Goal: Find specific page/section: Find specific page/section

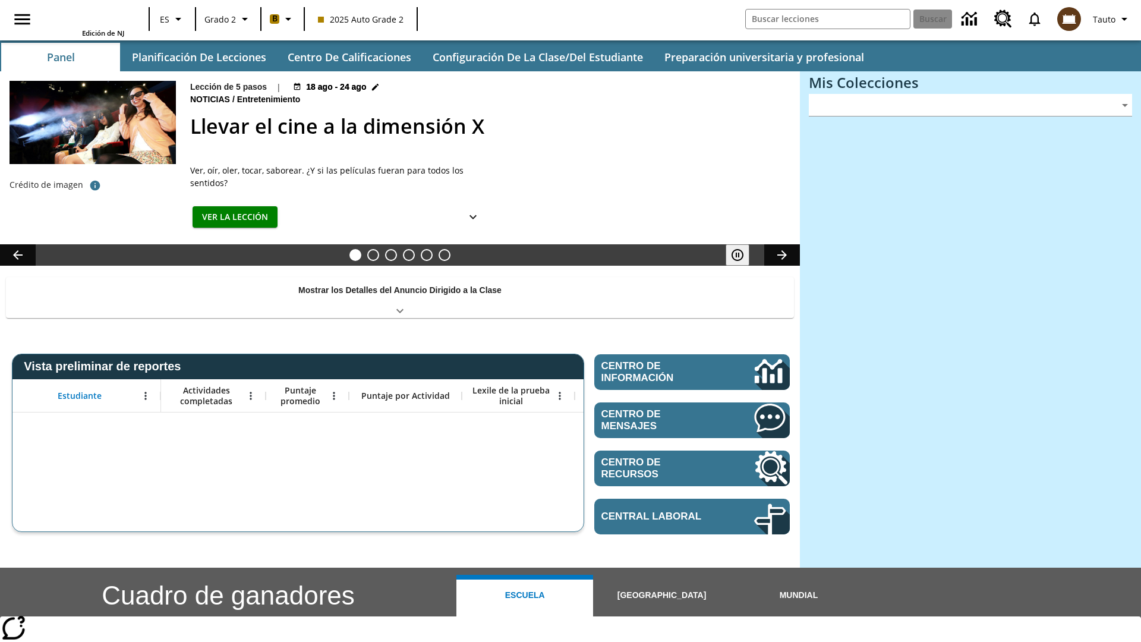
type input "-1"
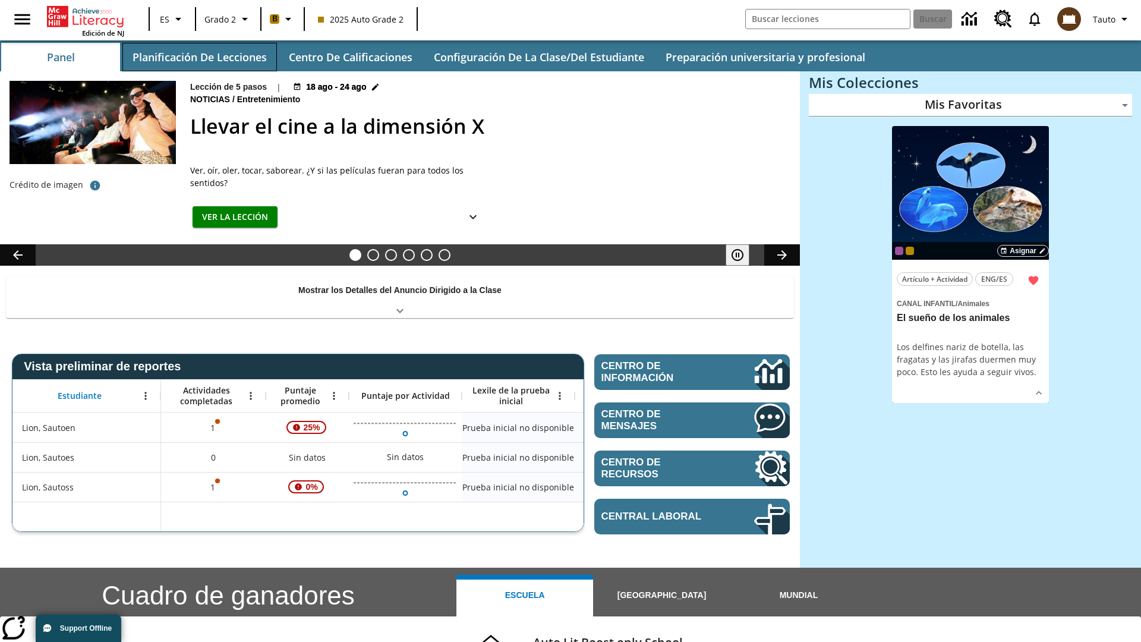
click at [199, 57] on button "Planificación de lecciones" at bounding box center [199, 57] width 155 height 29
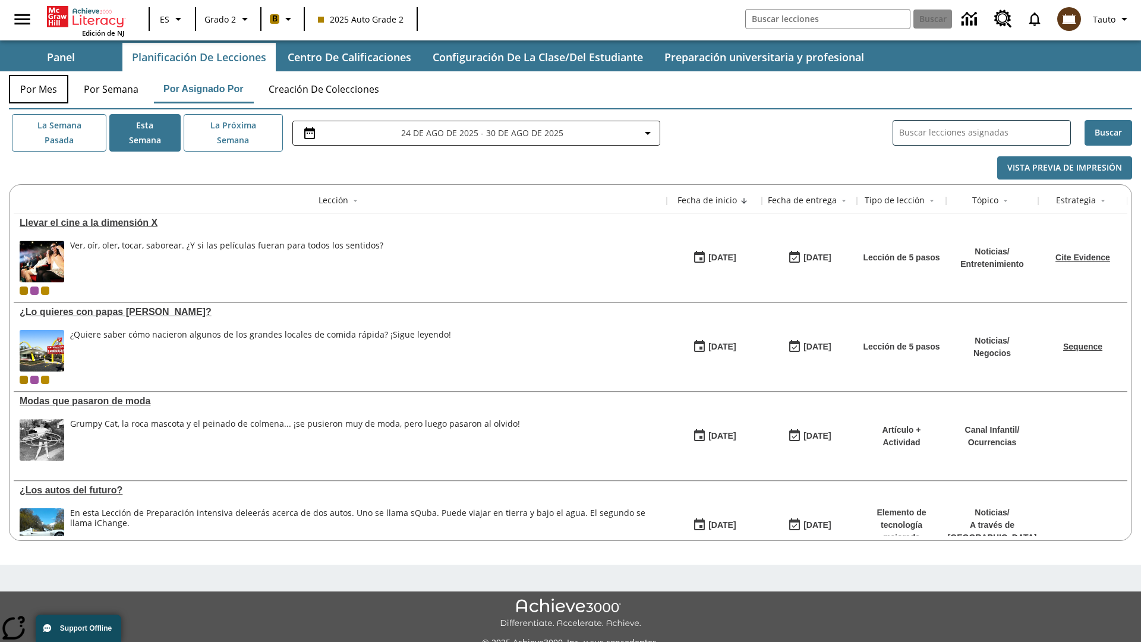
click at [39, 89] on button "Por mes" at bounding box center [38, 89] width 59 height 29
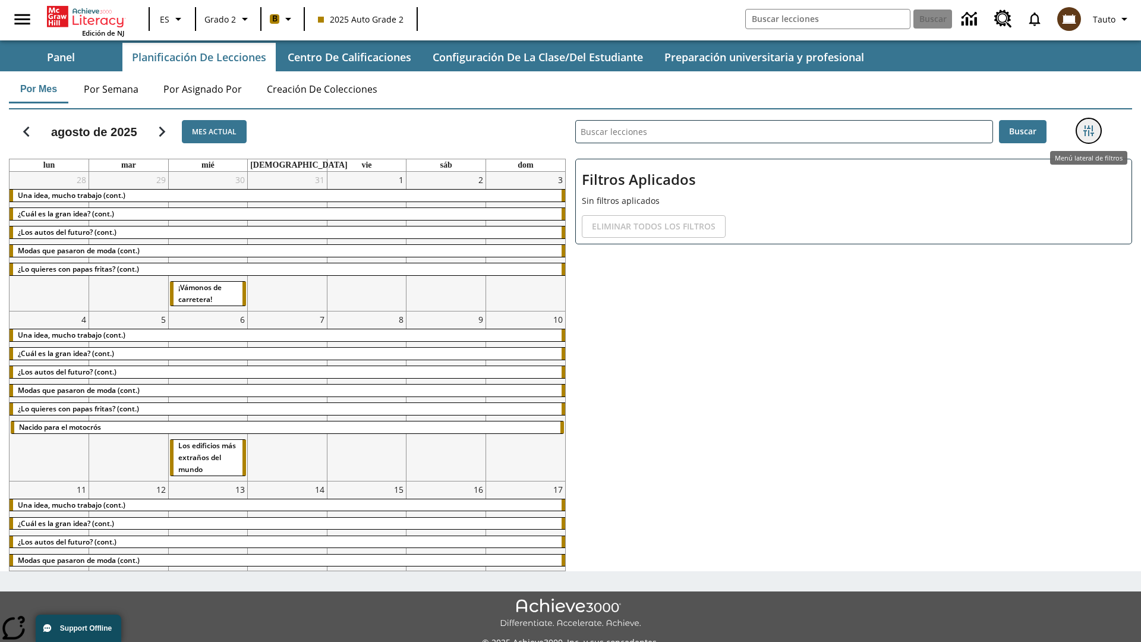
click at [1088, 131] on icon "Menú lateral de filtros" at bounding box center [1089, 130] width 11 height 11
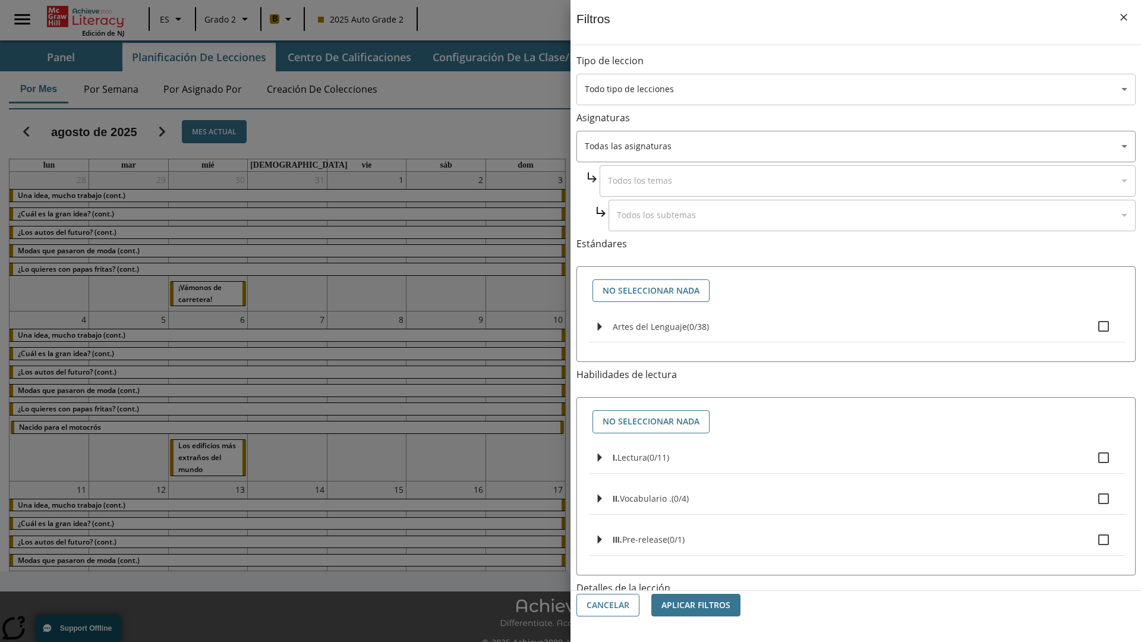
click at [856, 89] on body "[MEDICAL_DATA] al contenido principal Edición de NJ ES Grado 2 B 2025 Auto Grad…" at bounding box center [570, 334] width 1141 height 668
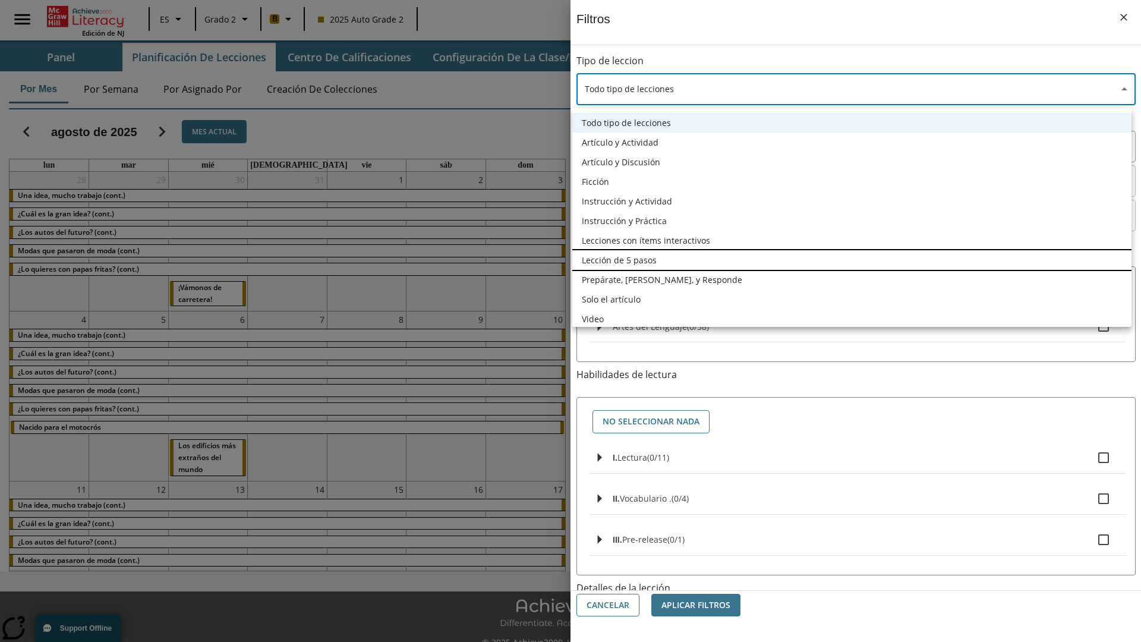
click at [852, 260] on li "Lección de 5 pasos" at bounding box center [851, 260] width 559 height 20
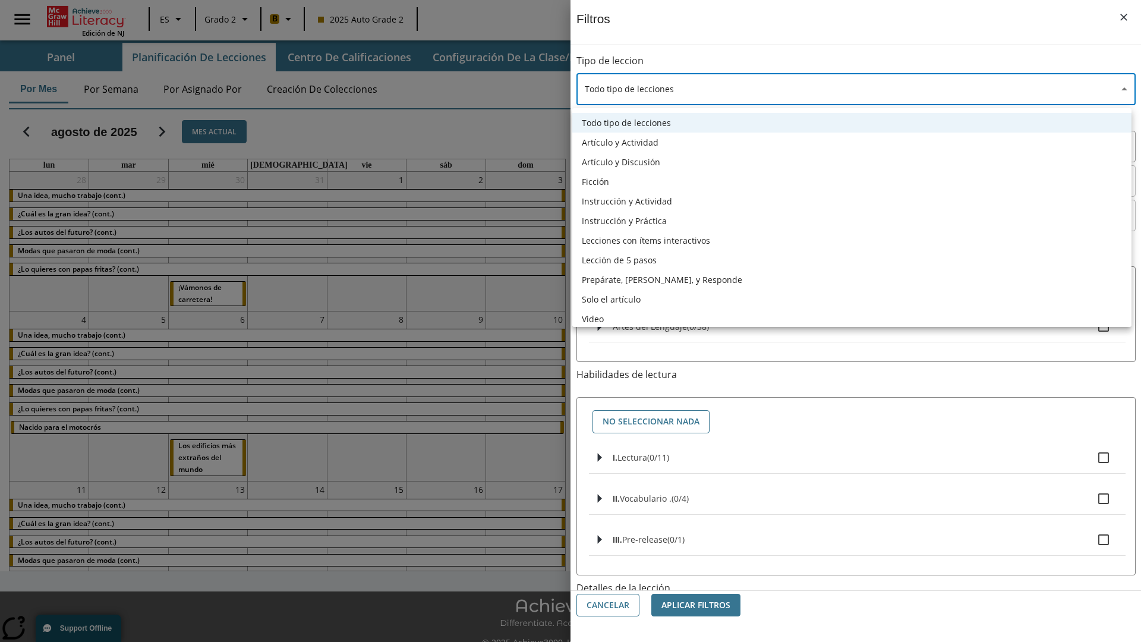
type input "1"
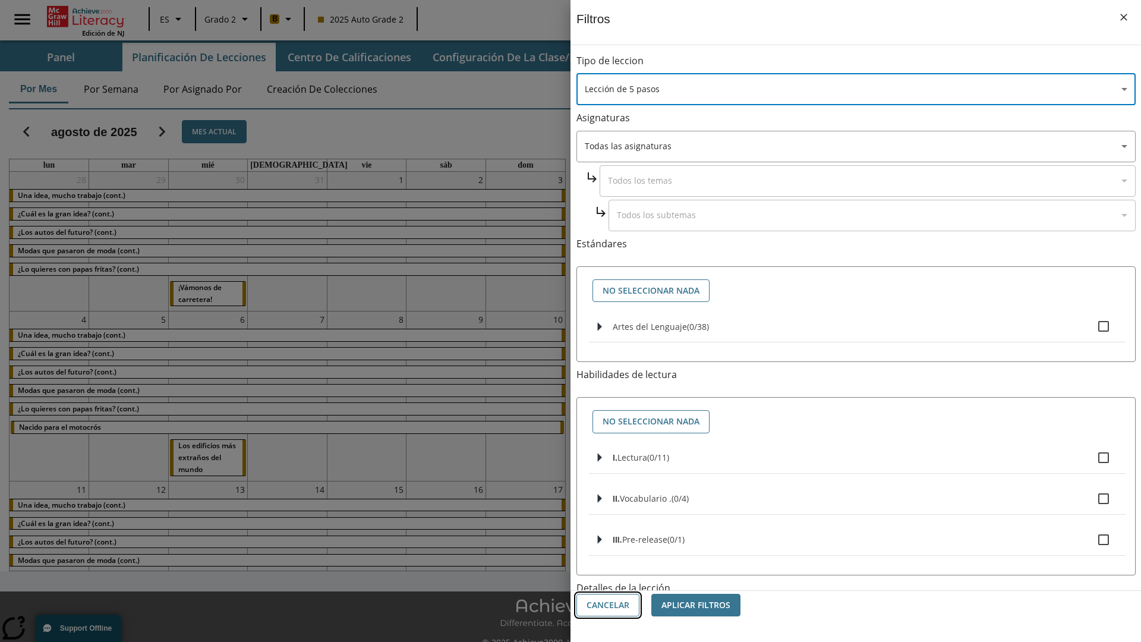
click at [608, 605] on button "Cancelar" at bounding box center [608, 605] width 63 height 23
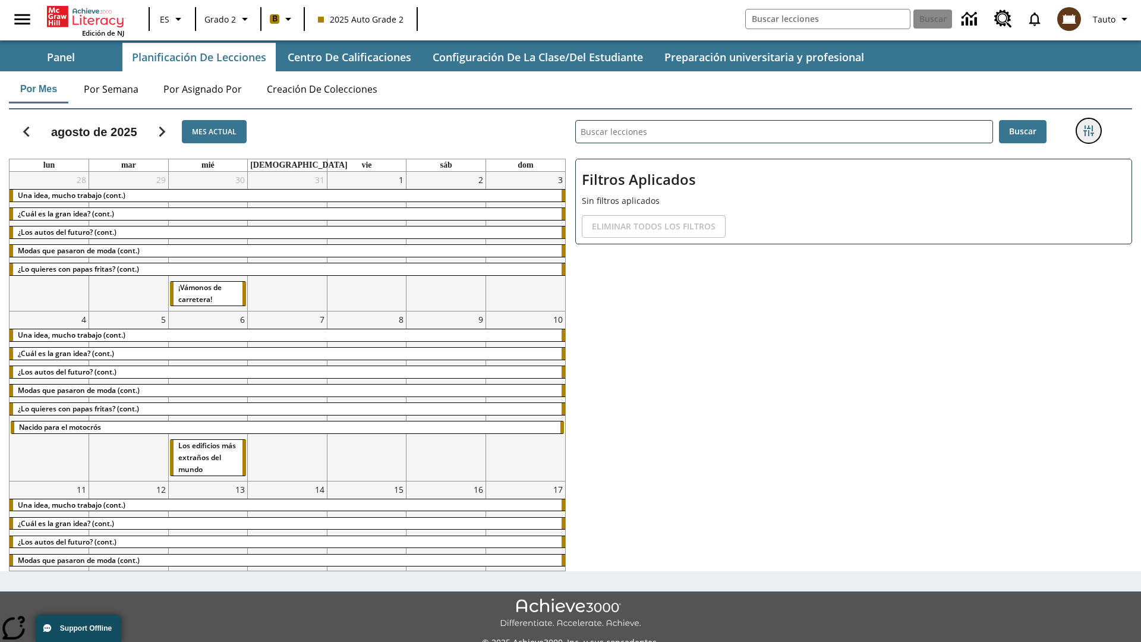
click at [1088, 131] on icon "Menú lateral de filtros" at bounding box center [1089, 130] width 11 height 11
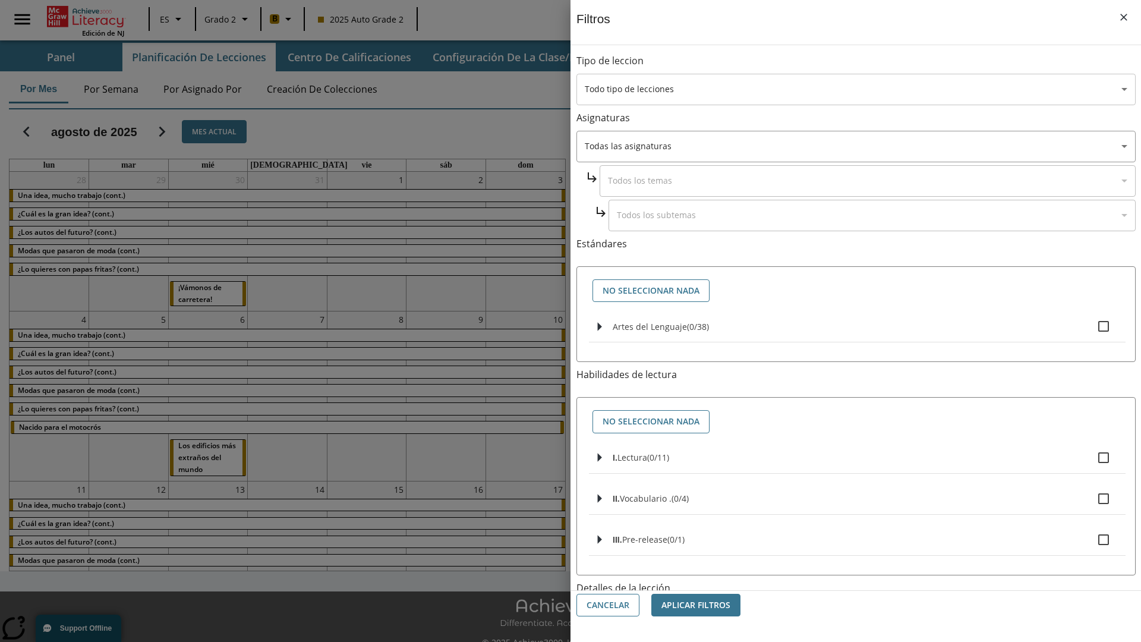
click at [856, 89] on body "[MEDICAL_DATA] al contenido principal Edición de NJ ES Grado 2 B 2025 Auto Grad…" at bounding box center [570, 334] width 1141 height 668
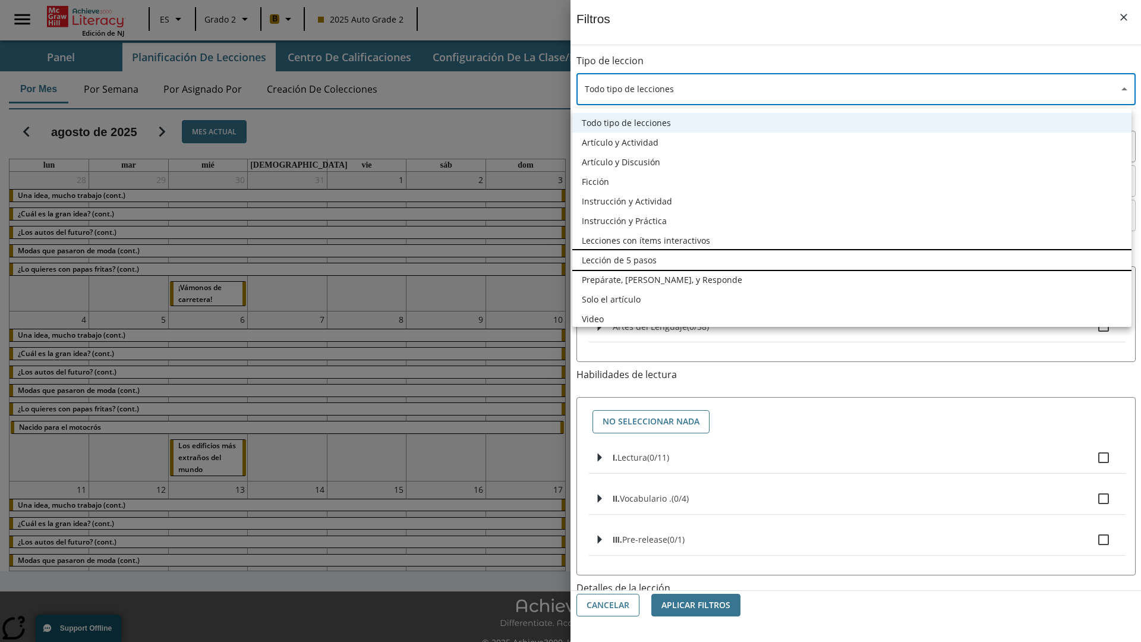
click at [852, 260] on li "Lección de 5 pasos" at bounding box center [851, 260] width 559 height 20
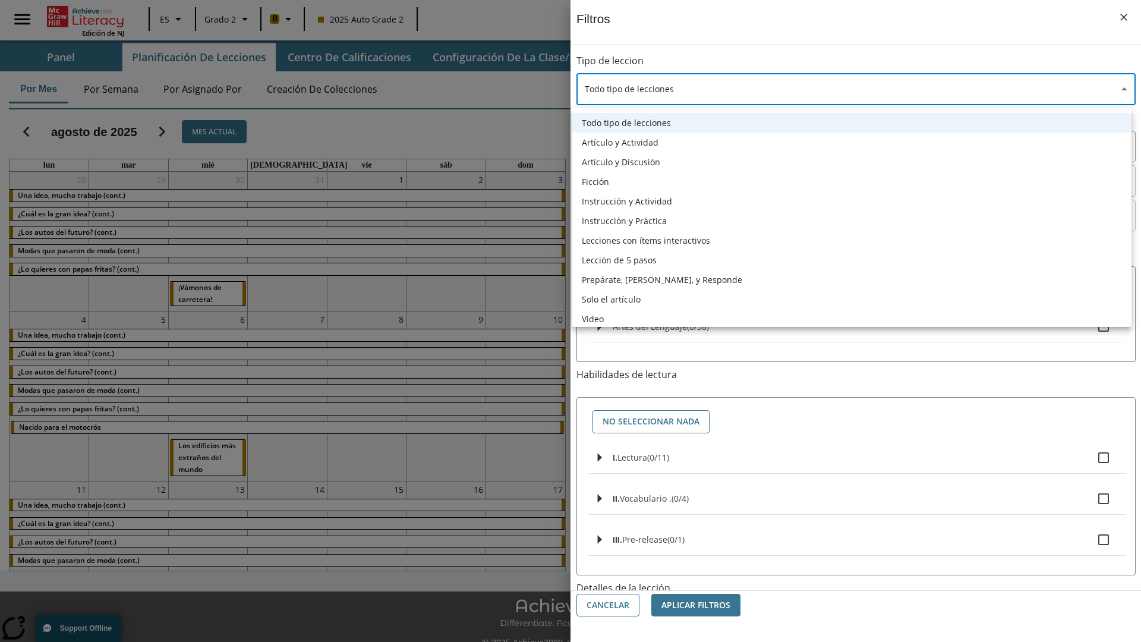
type input "1"
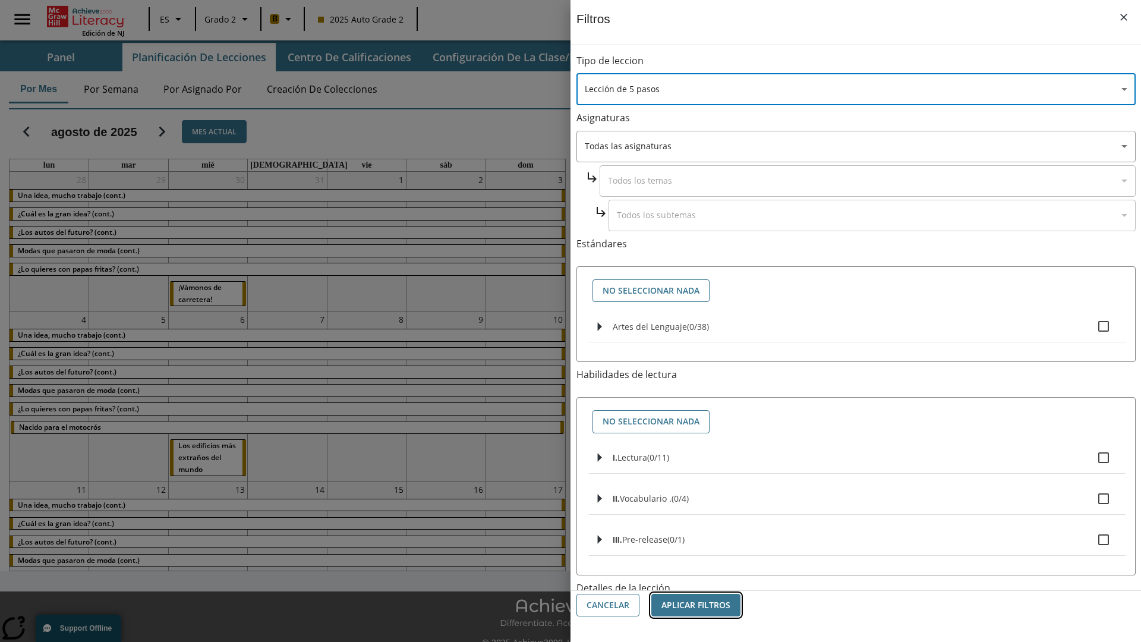
click at [696, 605] on button "Aplicar Filtros" at bounding box center [695, 605] width 89 height 23
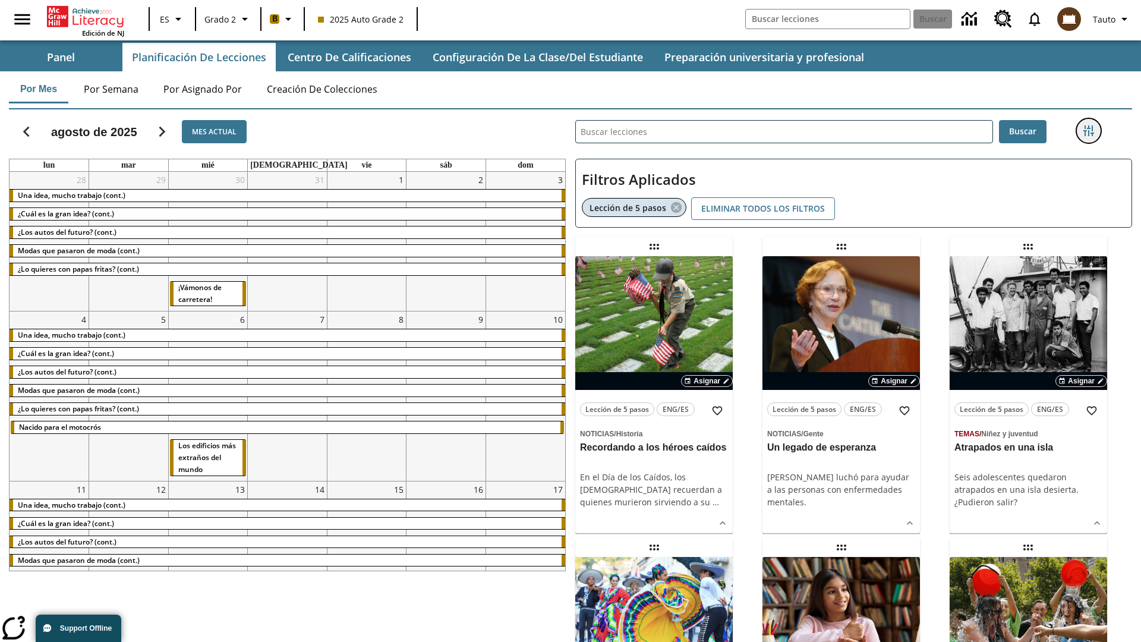
click at [1088, 131] on icon "Menú lateral de filtros" at bounding box center [1089, 130] width 11 height 11
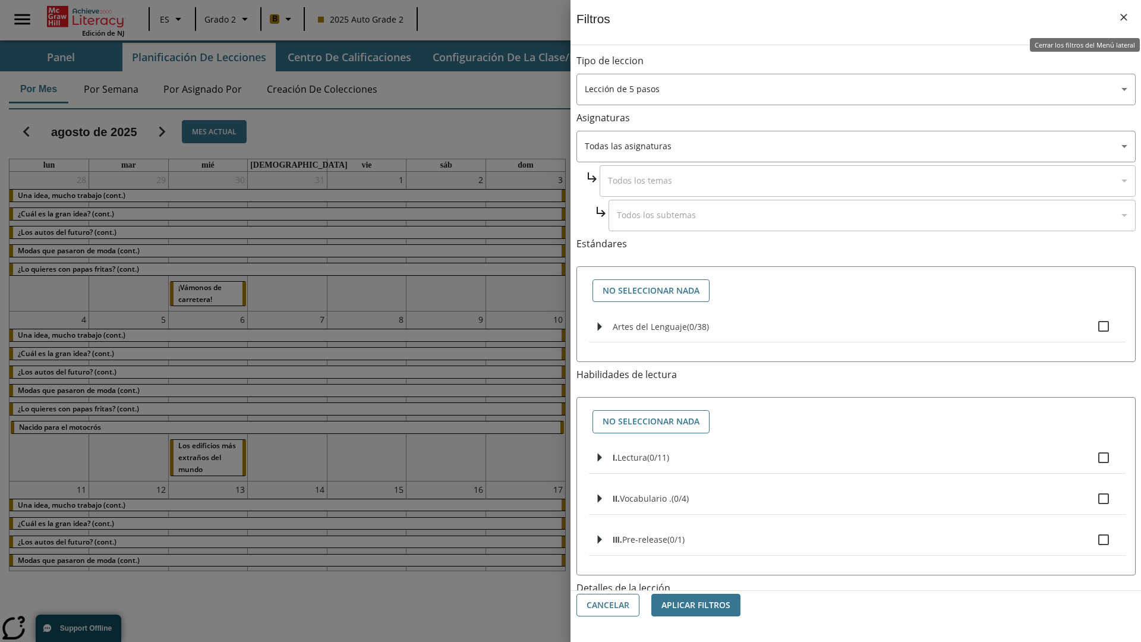
click at [1124, 17] on icon "Cerrar los filtros del Menú lateral" at bounding box center [1123, 17] width 7 height 7
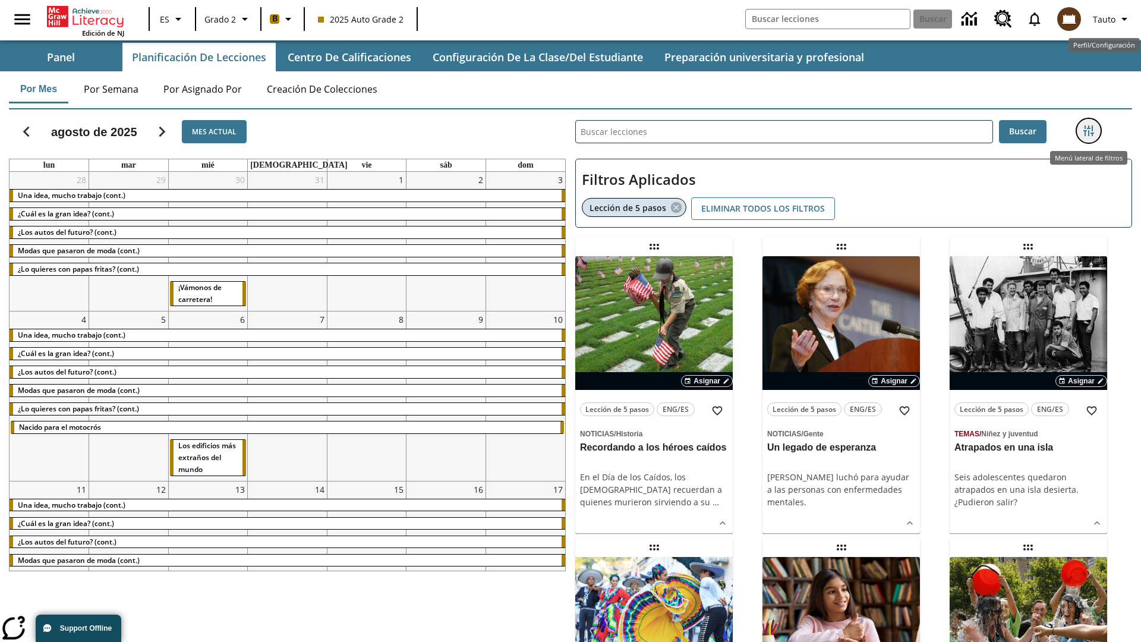
click at [1088, 131] on icon "Menú lateral de filtros" at bounding box center [1089, 130] width 11 height 11
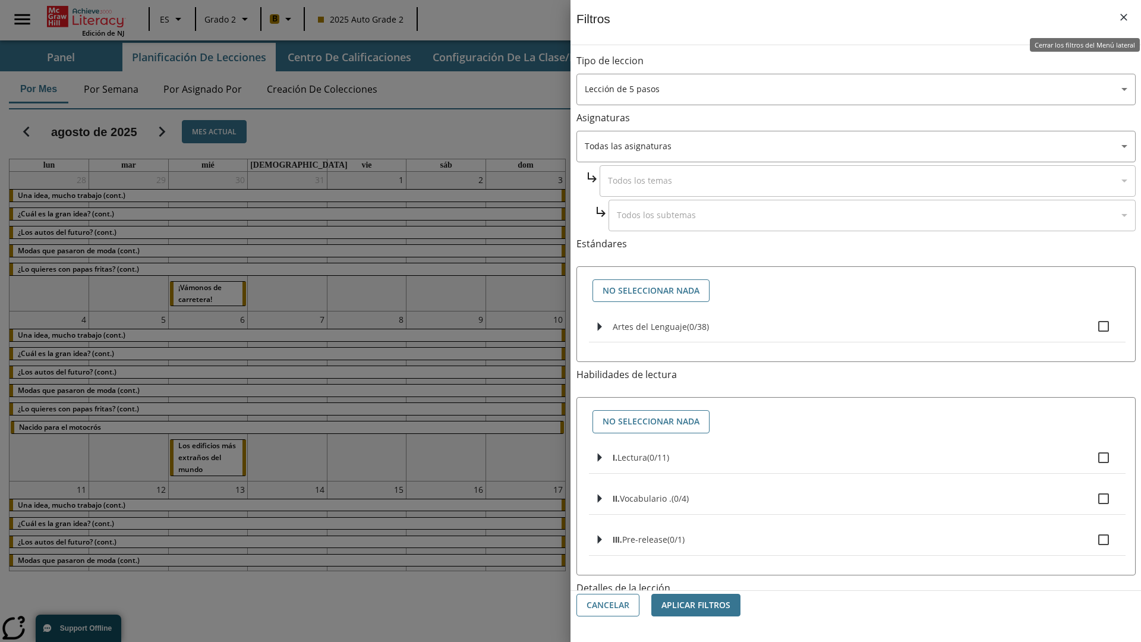
click at [1124, 17] on icon "Cerrar los filtros del Menú lateral" at bounding box center [1123, 17] width 7 height 7
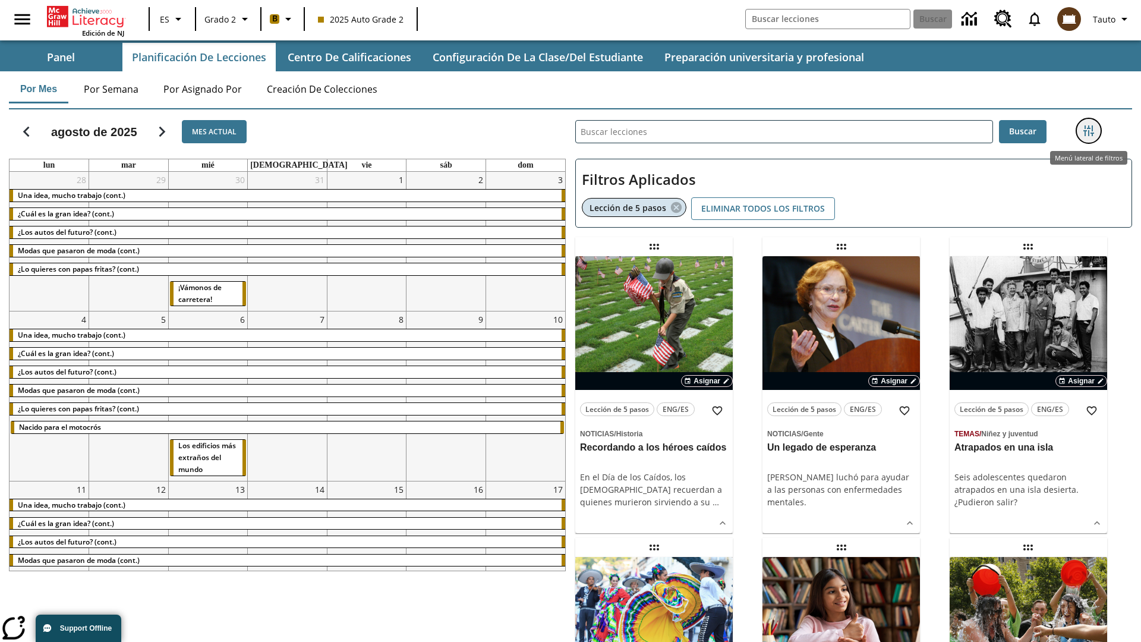
click at [1088, 131] on icon "Menú lateral de filtros" at bounding box center [1089, 130] width 11 height 11
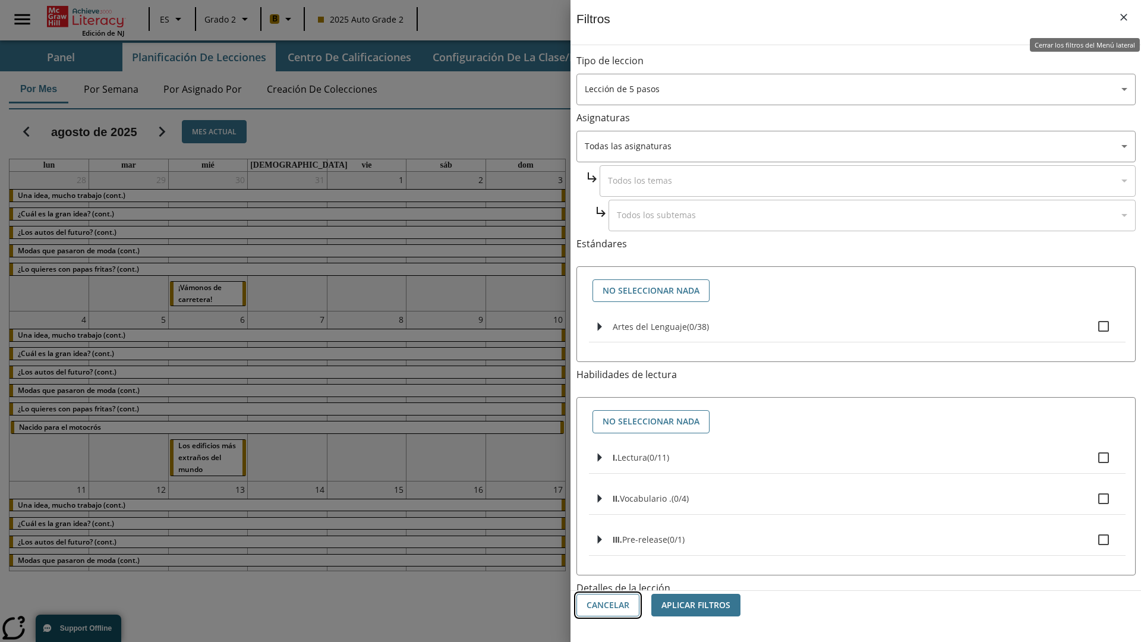
click at [608, 605] on button "Cancelar" at bounding box center [608, 605] width 63 height 23
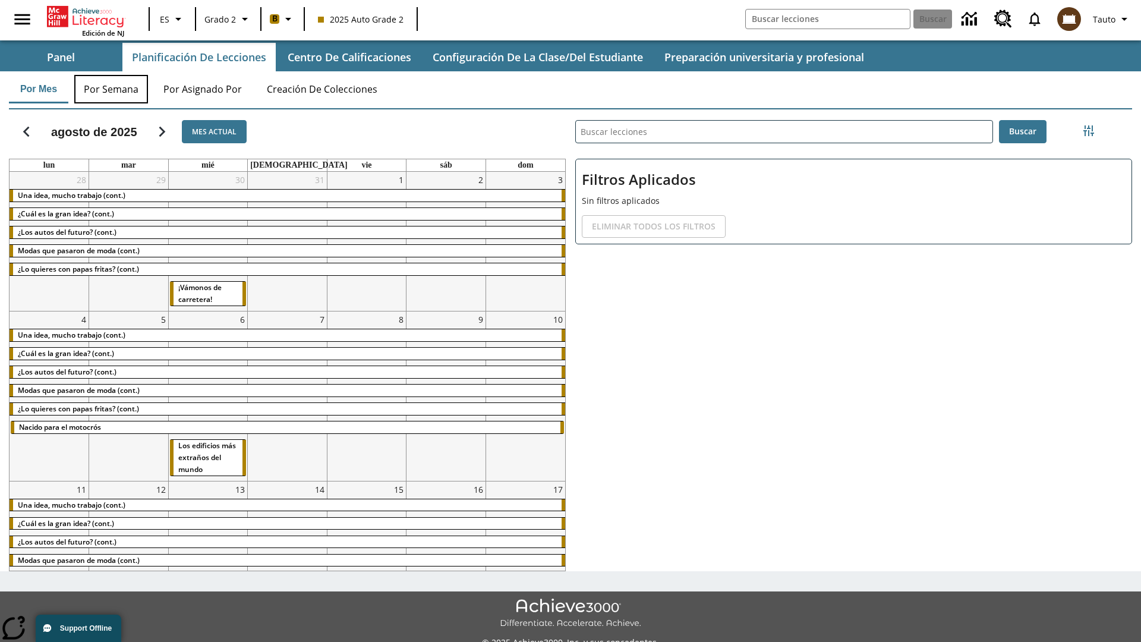
click at [111, 89] on button "Por semana" at bounding box center [111, 89] width 74 height 29
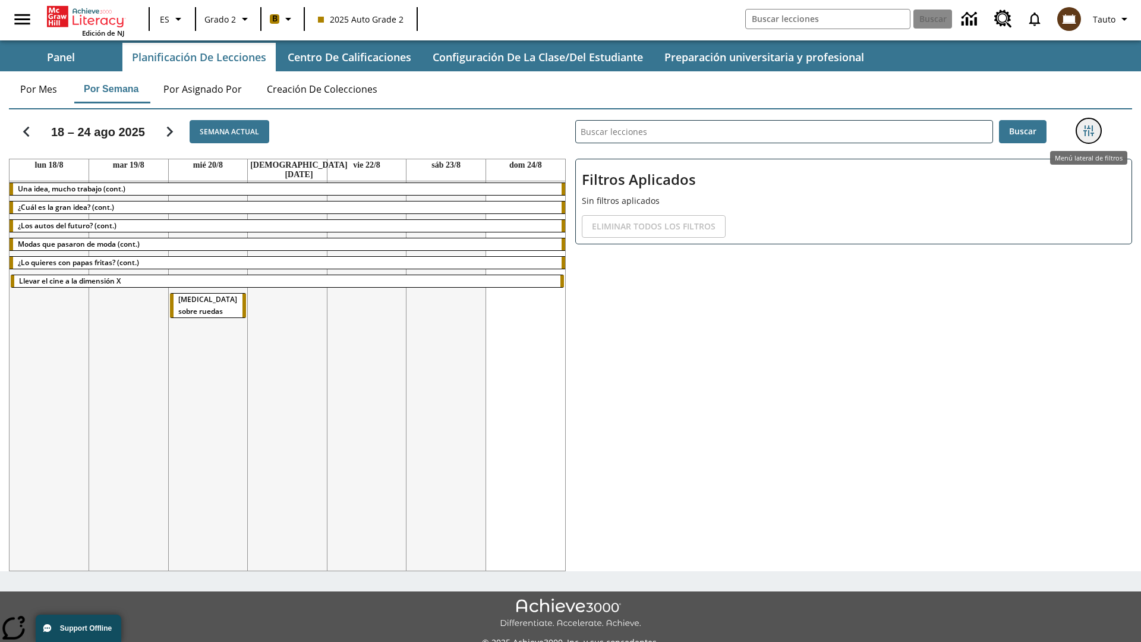
click at [1088, 131] on icon "Menú lateral de filtros" at bounding box center [1089, 130] width 11 height 11
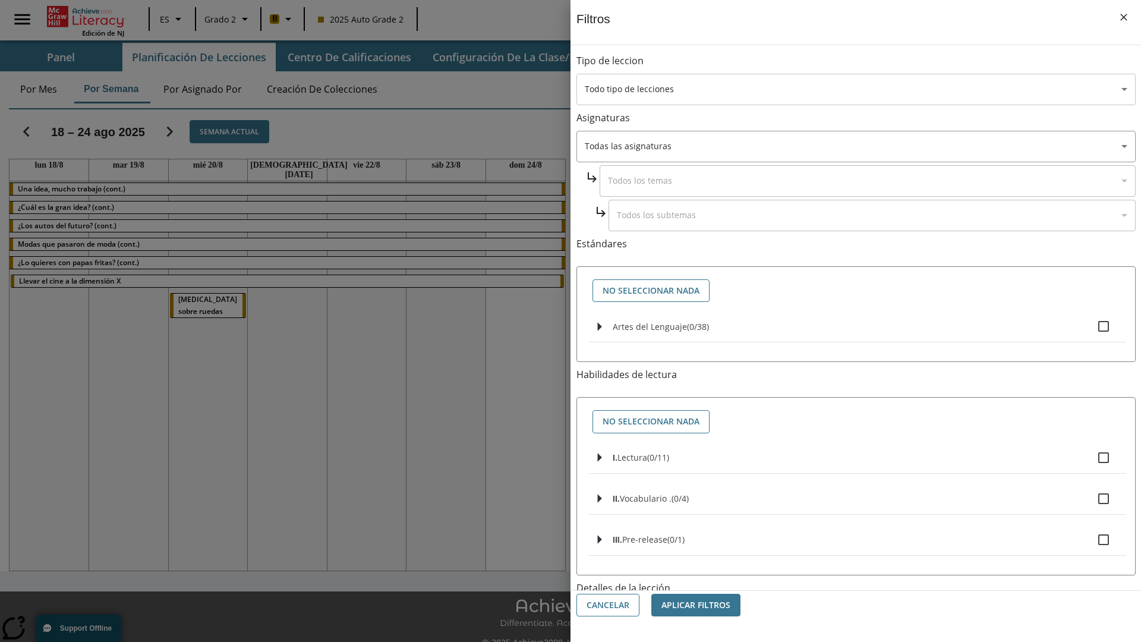
click at [856, 89] on body "[MEDICAL_DATA] al contenido principal Edición de NJ ES Grado 2 B 2025 Auto Grad…" at bounding box center [570, 334] width 1141 height 668
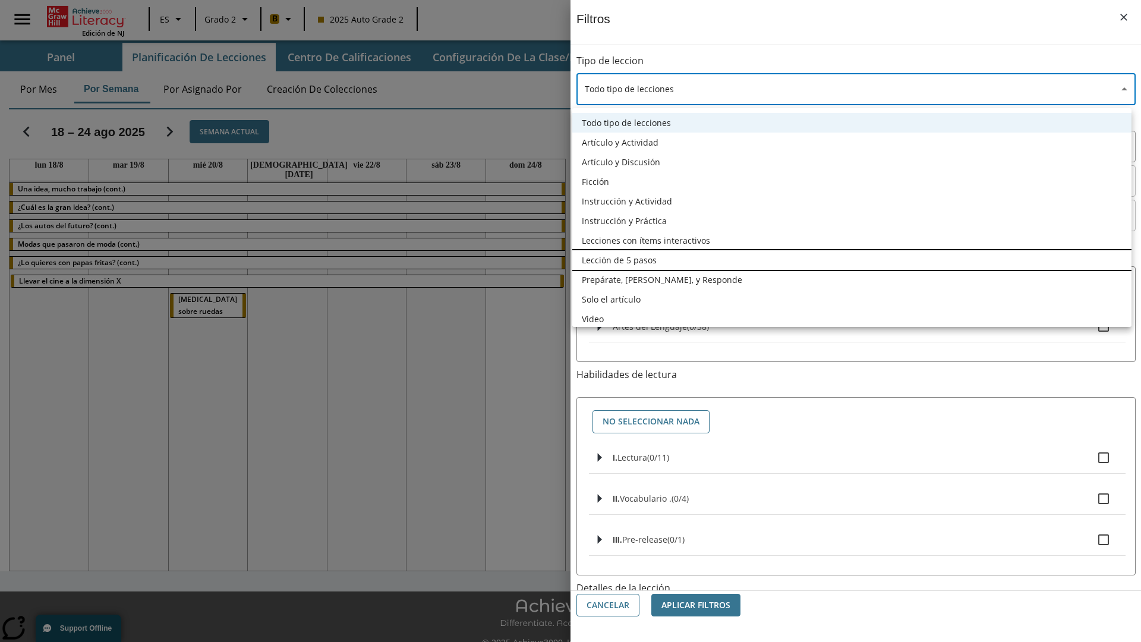
click at [852, 260] on li "Lección de 5 pasos" at bounding box center [851, 260] width 559 height 20
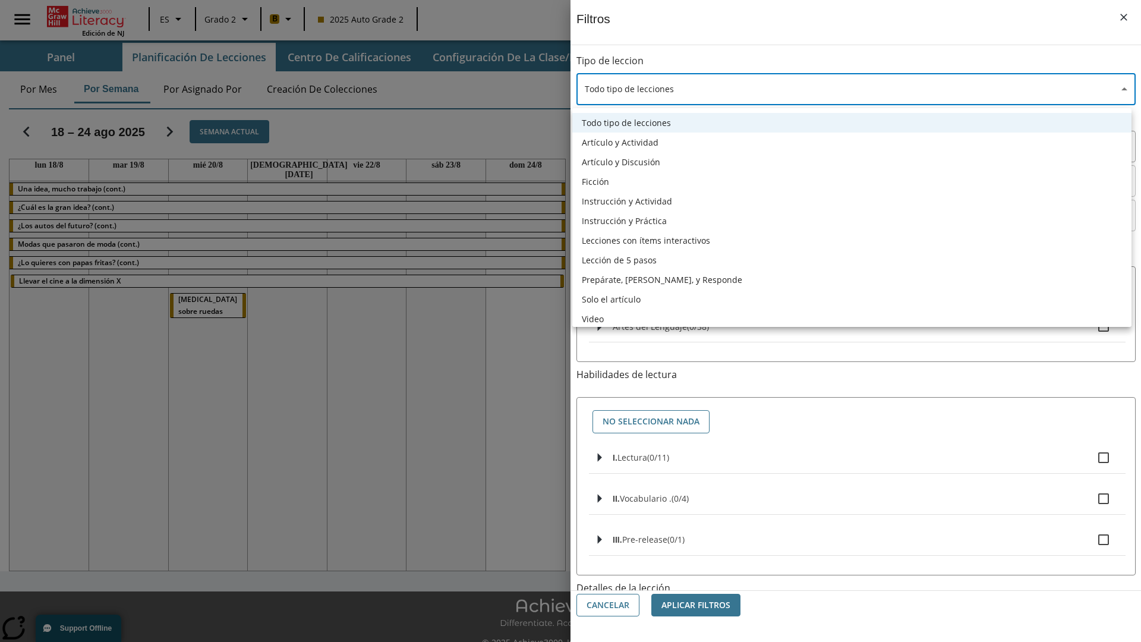
type input "1"
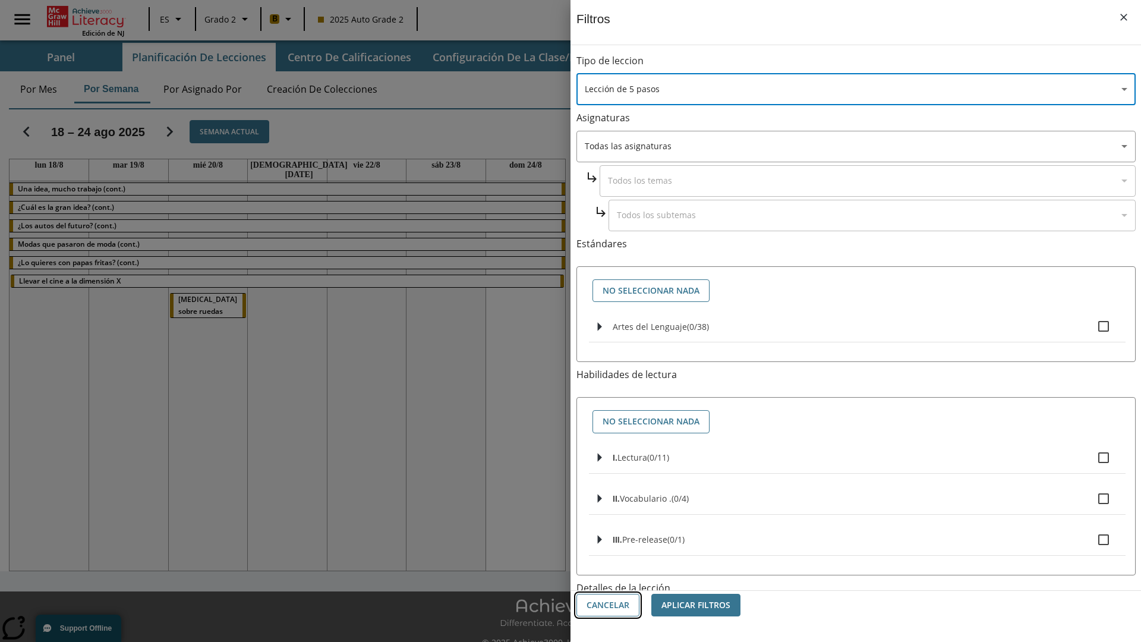
click at [608, 605] on button "Cancelar" at bounding box center [608, 605] width 63 height 23
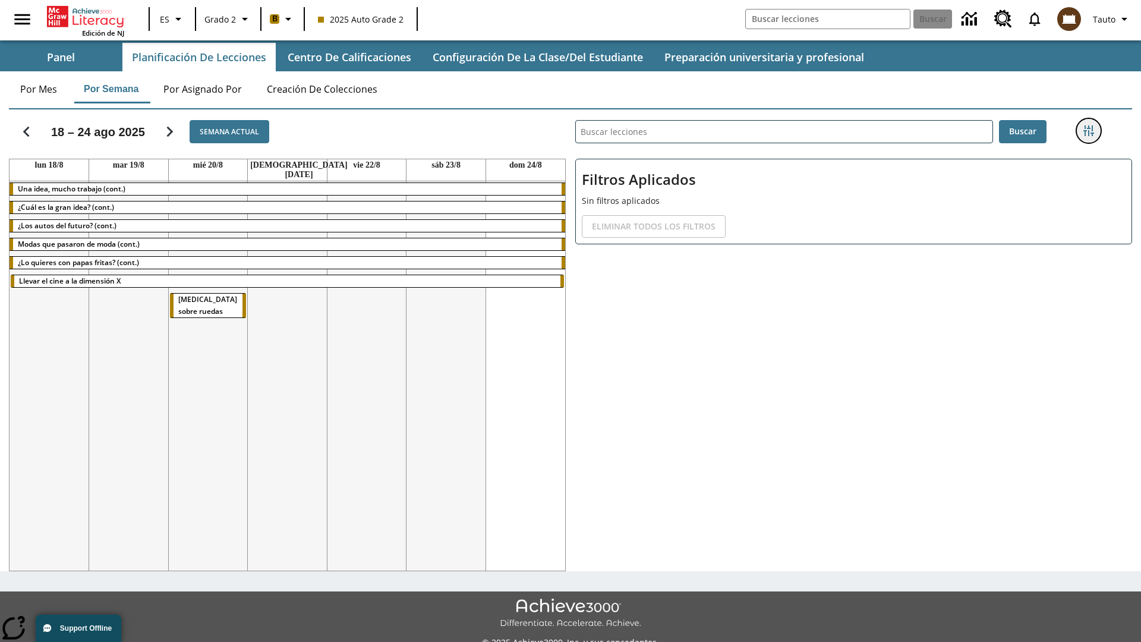
click at [1088, 131] on icon "Menú lateral de filtros" at bounding box center [1089, 130] width 11 height 11
